Goal: Task Accomplishment & Management: Manage account settings

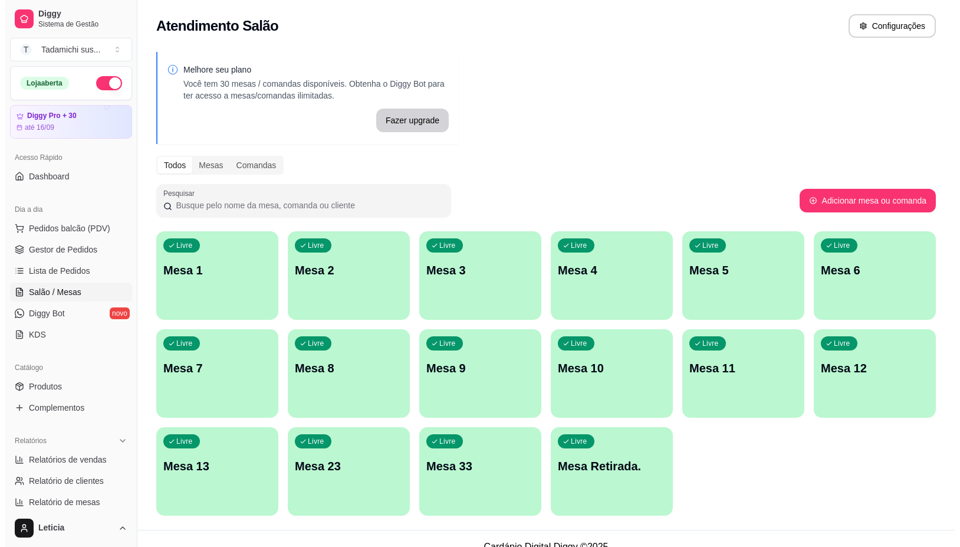
scroll to position [80, 0]
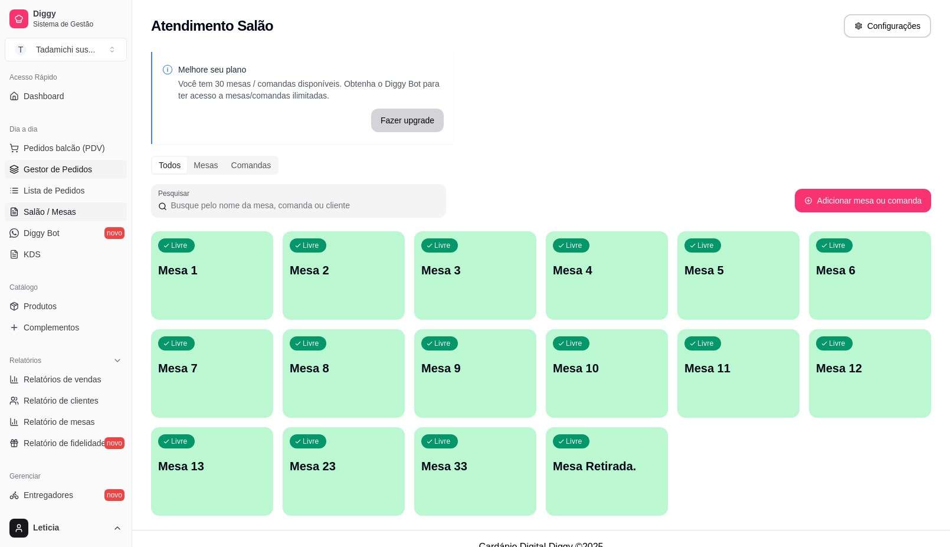
click at [80, 163] on link "Gestor de Pedidos" at bounding box center [66, 169] width 122 height 19
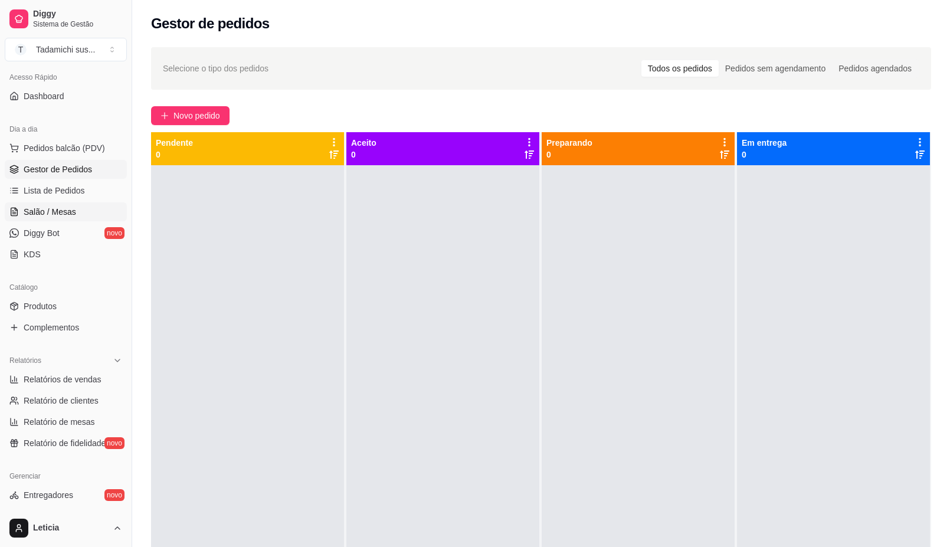
click at [78, 209] on link "Salão / Mesas" at bounding box center [66, 211] width 122 height 19
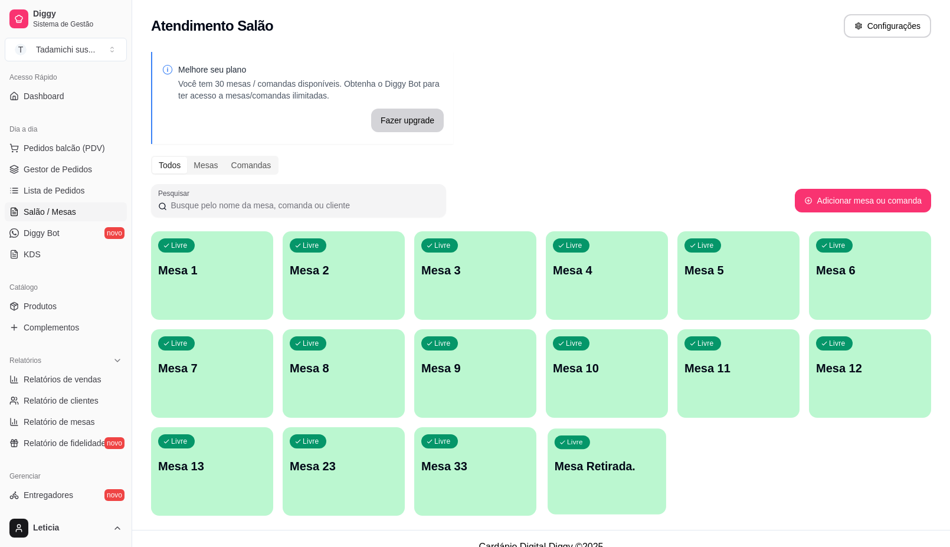
click at [582, 485] on div "Livre Mesa Retirada." at bounding box center [606, 464] width 119 height 72
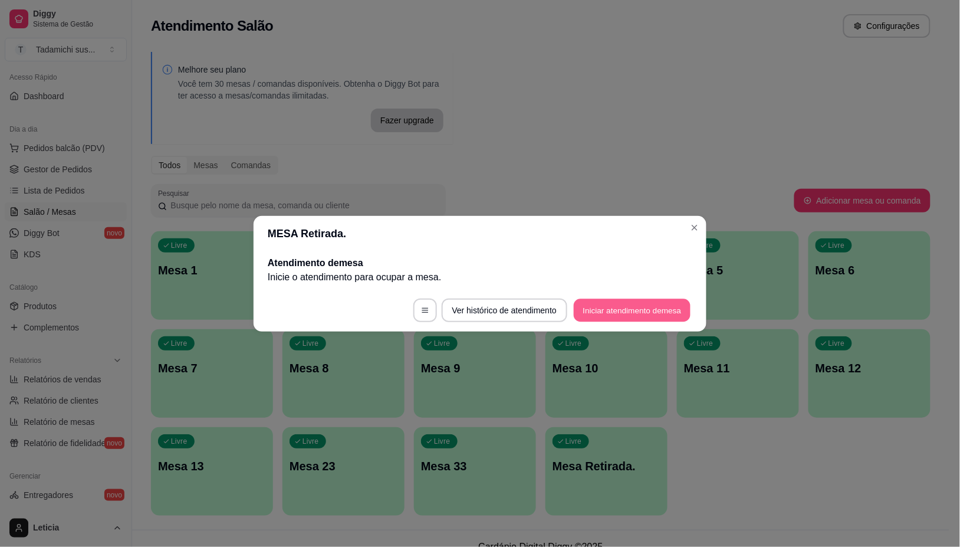
click at [612, 311] on button "Iniciar atendimento de mesa" at bounding box center [632, 309] width 117 height 23
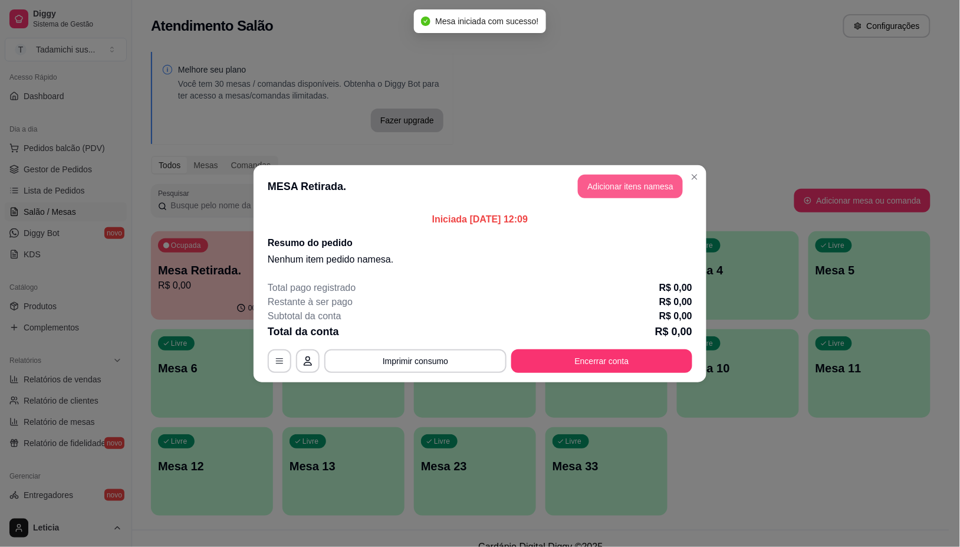
click at [617, 180] on button "Adicionar itens na mesa" at bounding box center [630, 187] width 105 height 24
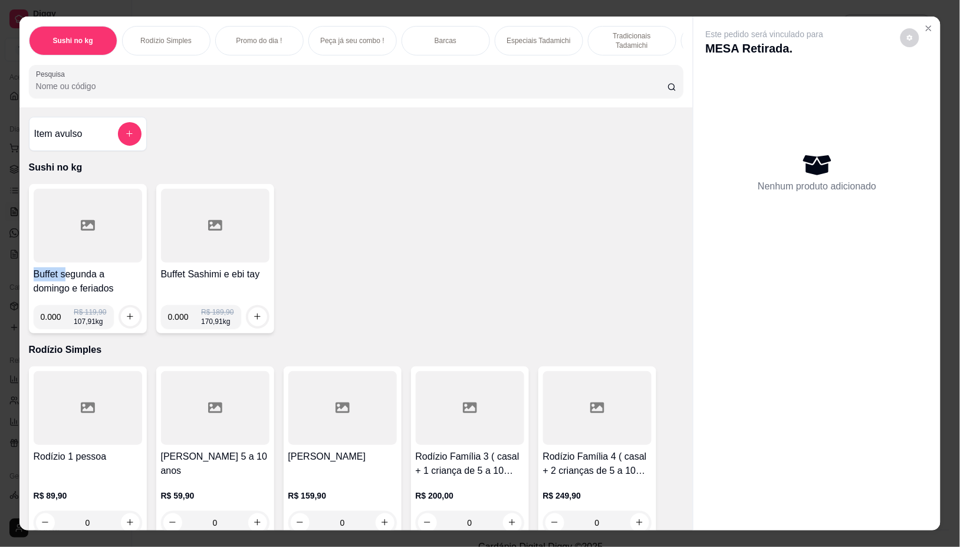
click at [64, 269] on div "Buffet segunda a domingo e feriados 0.000 R$ 119,90 107,91 kg" at bounding box center [88, 258] width 118 height 149
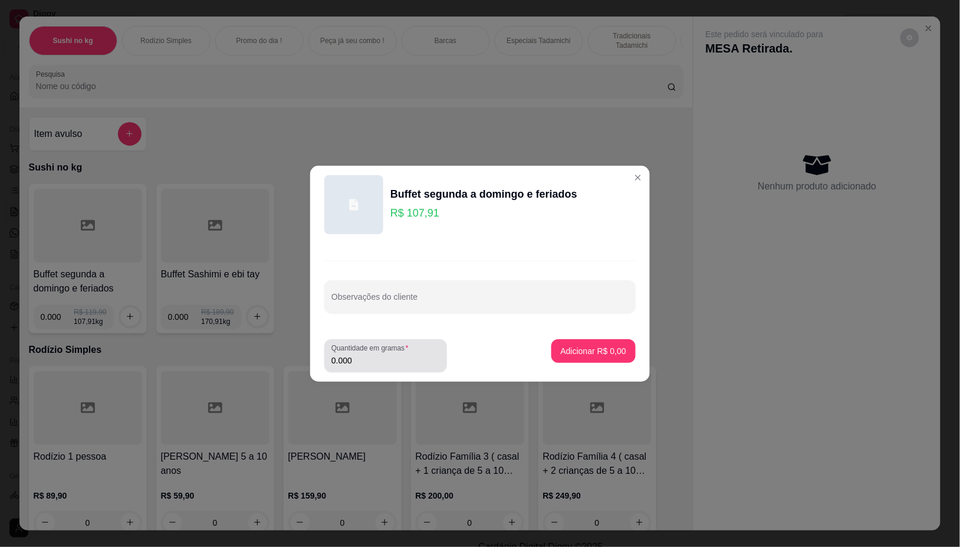
click at [386, 358] on input "0.000" at bounding box center [385, 360] width 109 height 12
type input "0.244"
click at [605, 351] on p "Adicionar R$ 26,33" at bounding box center [591, 350] width 68 height 11
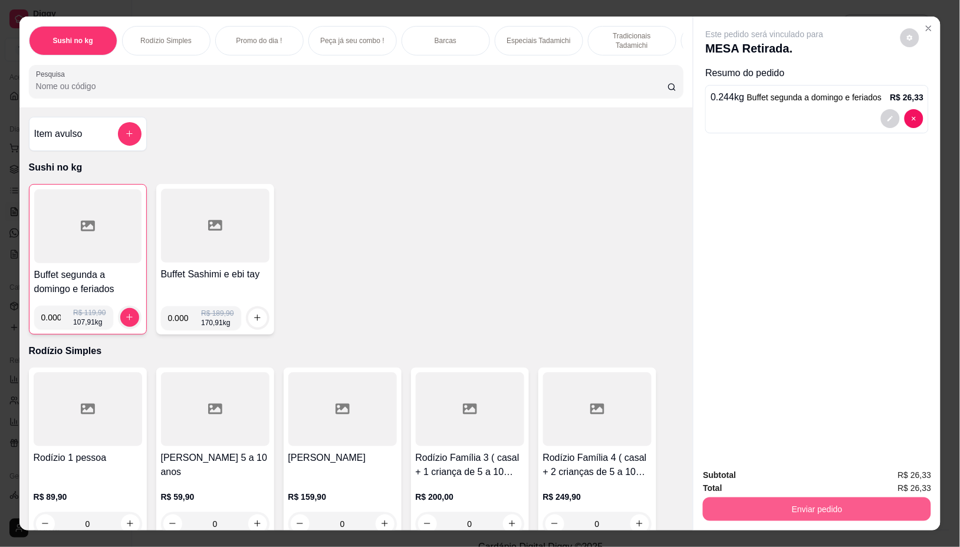
click at [802, 497] on button "Enviar pedido" at bounding box center [817, 509] width 228 height 24
click at [777, 479] on button "Não registrar e enviar pedido" at bounding box center [778, 475] width 123 height 22
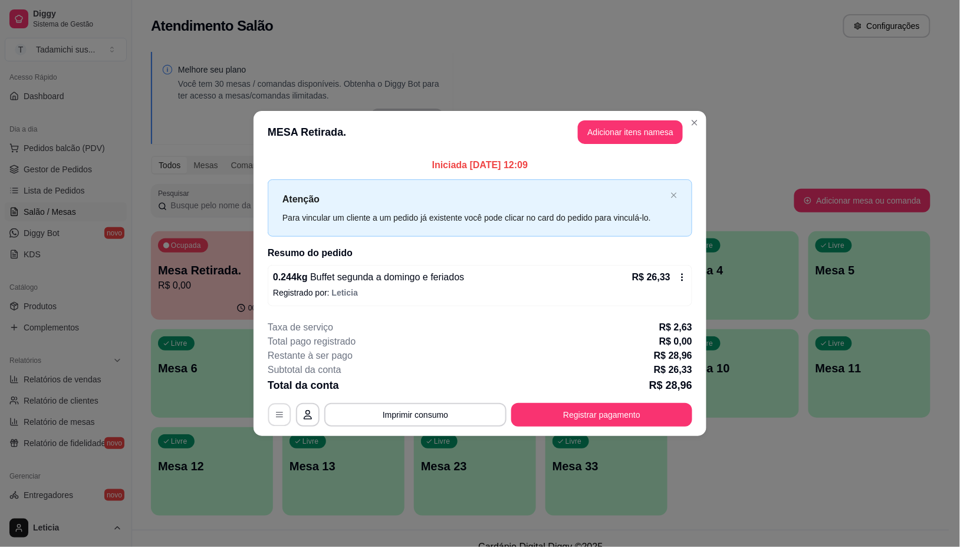
click at [283, 416] on icon "button" at bounding box center [279, 414] width 9 height 9
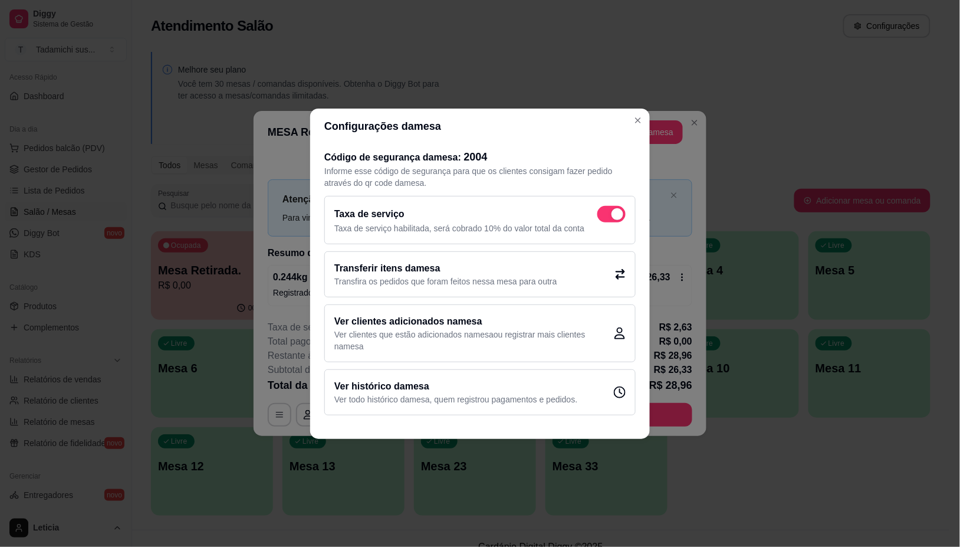
click at [606, 213] on span at bounding box center [611, 214] width 28 height 17
click at [605, 216] on input "checkbox" at bounding box center [601, 220] width 8 height 8
checkbox input "false"
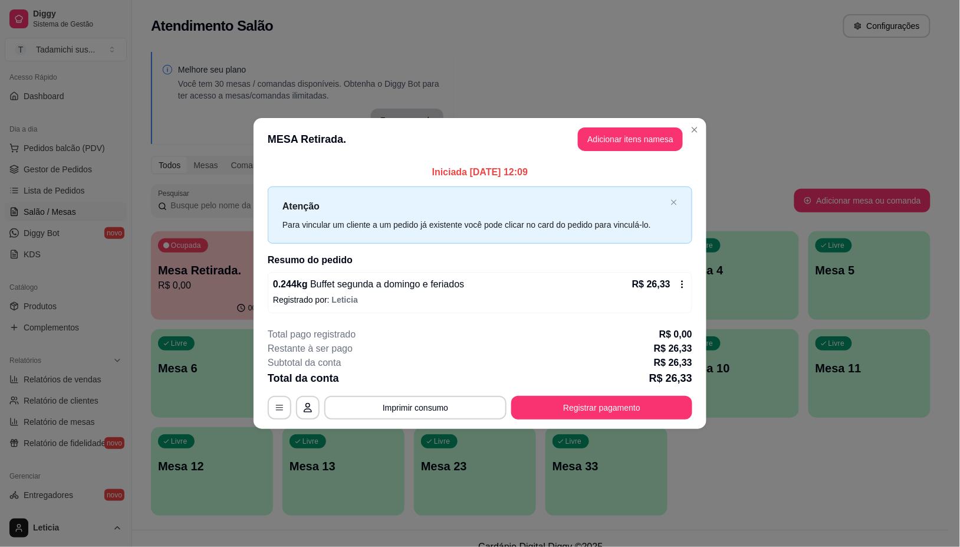
click at [626, 393] on div "**********" at bounding box center [480, 373] width 425 height 92
click at [617, 408] on button "Registrar pagamento" at bounding box center [601, 408] width 181 height 24
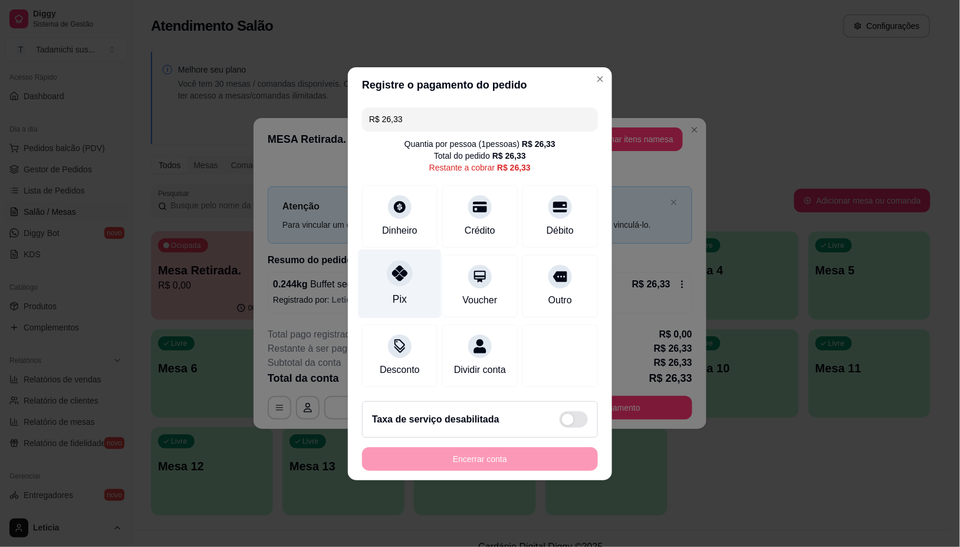
click at [388, 275] on div at bounding box center [400, 273] width 26 height 26
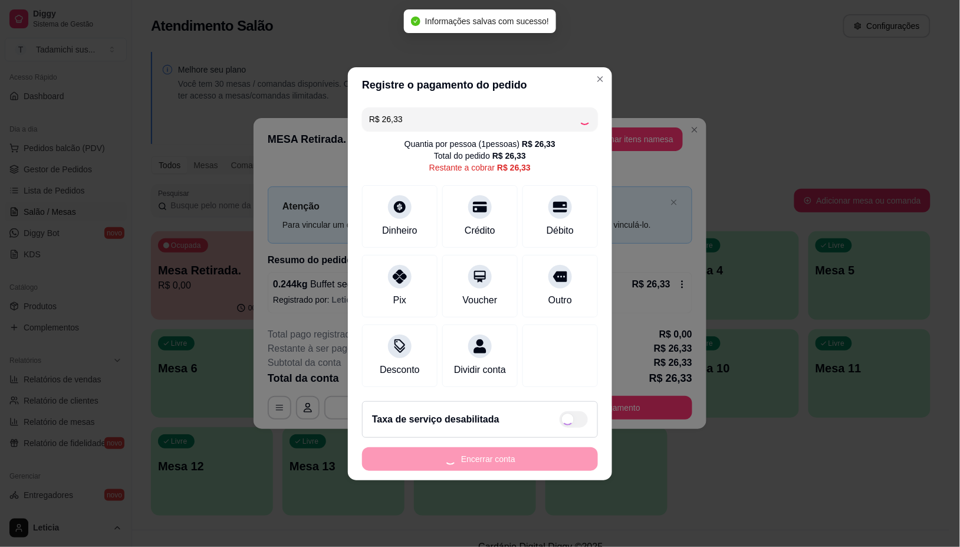
type input "R$ 0,00"
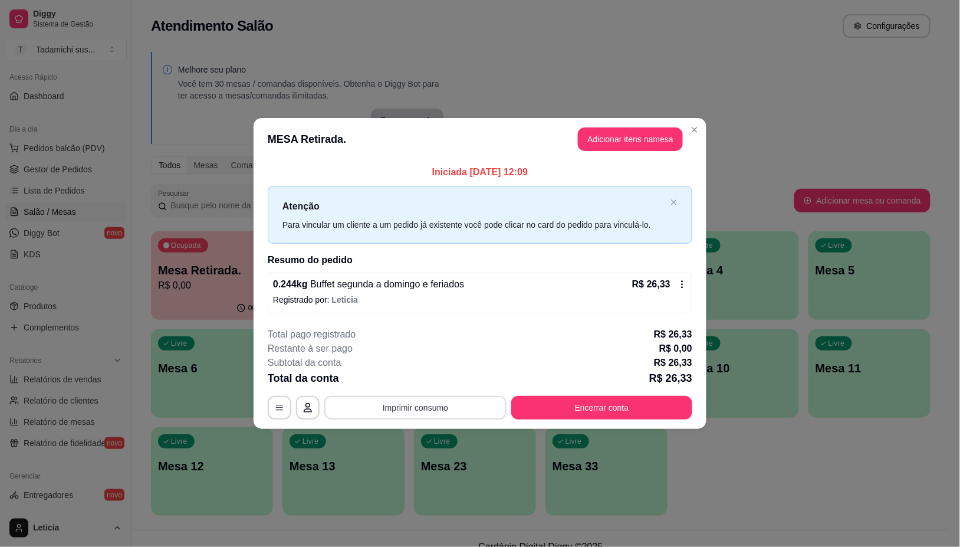
click at [391, 413] on button "Imprimir consumo" at bounding box center [415, 408] width 182 height 24
click at [402, 358] on button "IMPRESSORA" at bounding box center [419, 357] width 91 height 19
click at [584, 402] on button "Encerrar conta" at bounding box center [602, 407] width 176 height 23
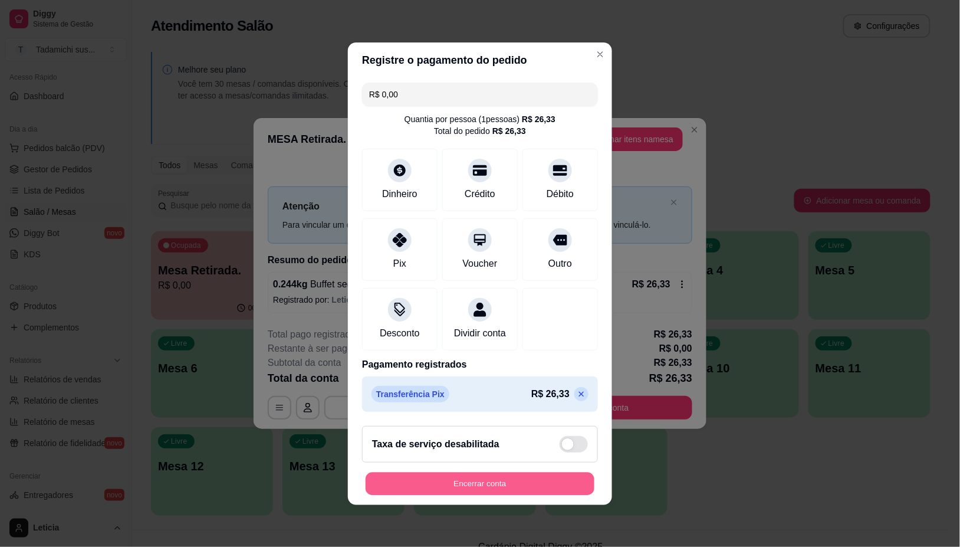
click at [464, 484] on button "Encerrar conta" at bounding box center [480, 483] width 229 height 23
